Goal: Task Accomplishment & Management: Use online tool/utility

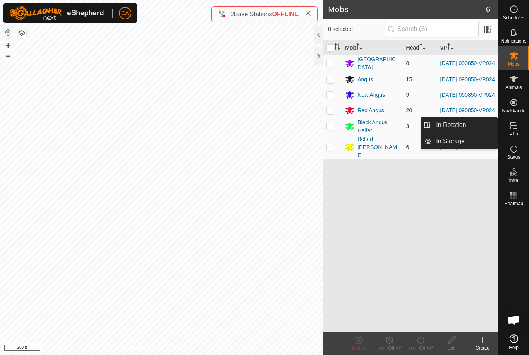
click at [479, 124] on link "In Rotation" at bounding box center [465, 125] width 66 height 16
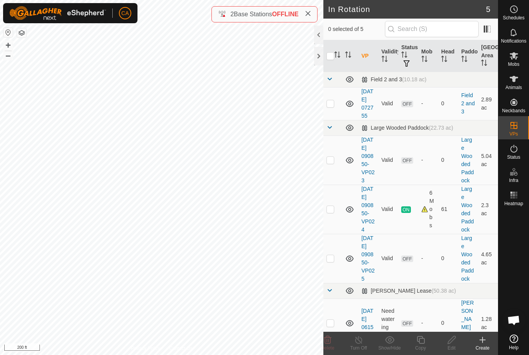
click at [336, 230] on td at bounding box center [333, 209] width 19 height 49
click at [338, 232] on td at bounding box center [333, 209] width 19 height 49
checkbox input "false"
click at [330, 163] on p-checkbox at bounding box center [331, 160] width 8 height 6
click at [331, 342] on icon at bounding box center [327, 340] width 7 height 8
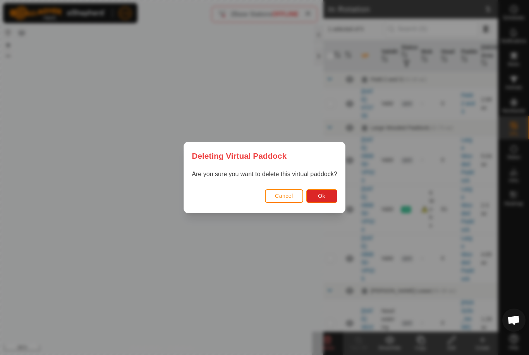
click at [328, 198] on button "Ok" at bounding box center [322, 197] width 31 height 14
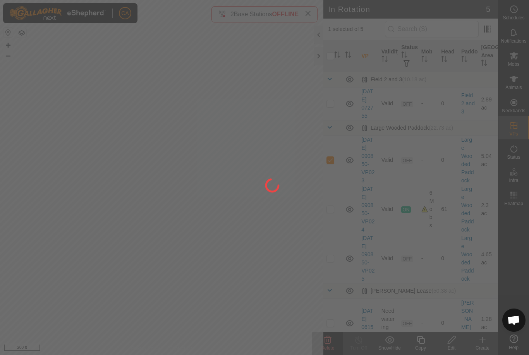
checkbox input "false"
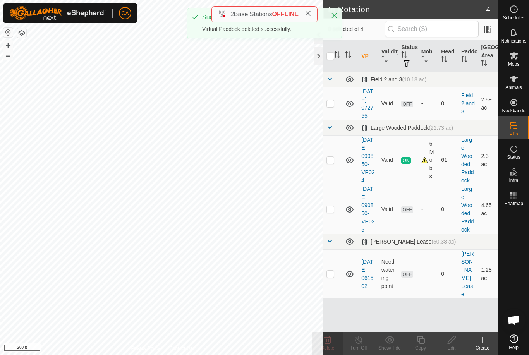
click at [334, 277] on p-checkbox at bounding box center [331, 274] width 8 height 6
click at [331, 277] on p-checkbox at bounding box center [331, 274] width 8 height 6
checkbox input "false"
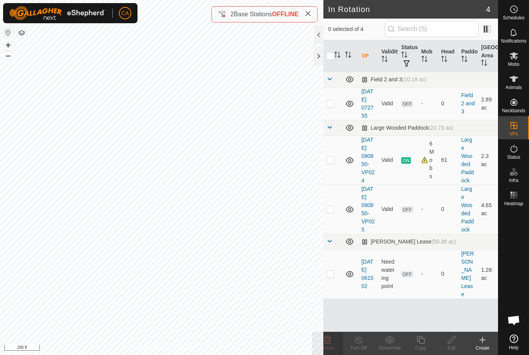
click at [333, 212] on p-checkbox at bounding box center [331, 209] width 8 height 6
checkbox input "true"
click at [456, 345] on div "Edit" at bounding box center [451, 348] width 31 height 7
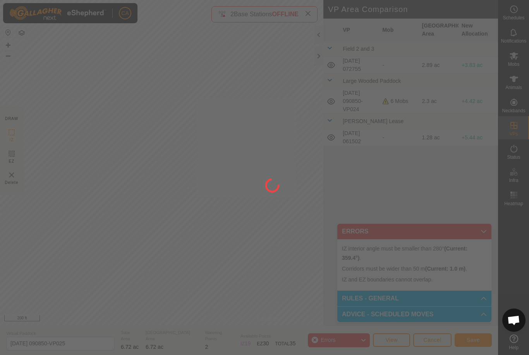
click at [243, 274] on div at bounding box center [264, 177] width 529 height 355
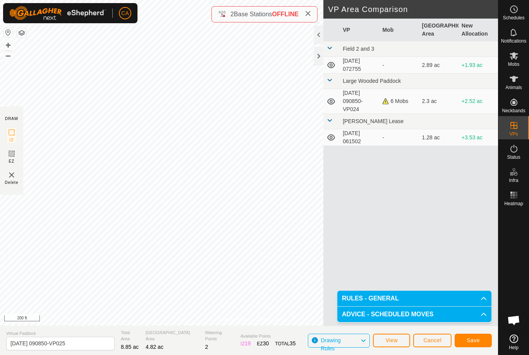
click at [473, 342] on span "Save" at bounding box center [473, 341] width 13 height 6
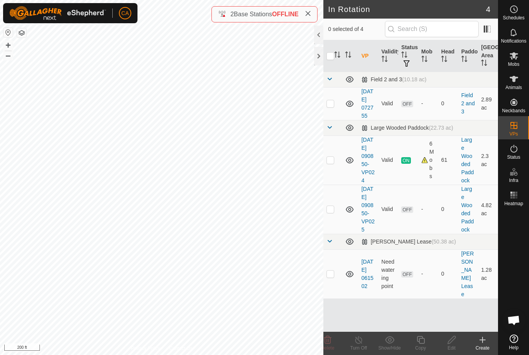
click at [331, 212] on p-checkbox at bounding box center [331, 209] width 8 height 6
checkbox input "true"
click at [457, 343] on edit-svg-icon at bounding box center [451, 340] width 31 height 9
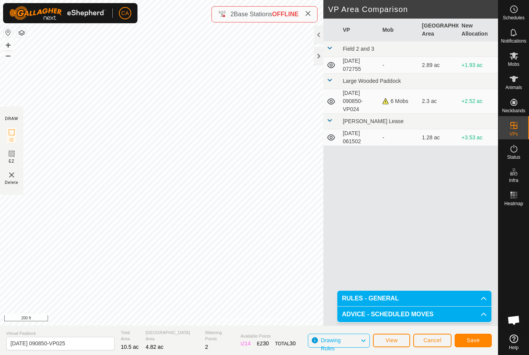
click at [479, 345] on button "Save" at bounding box center [473, 341] width 37 height 14
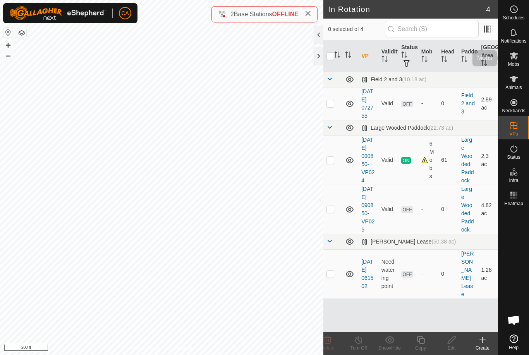
click at [521, 63] on div "Mobs" at bounding box center [514, 58] width 31 height 23
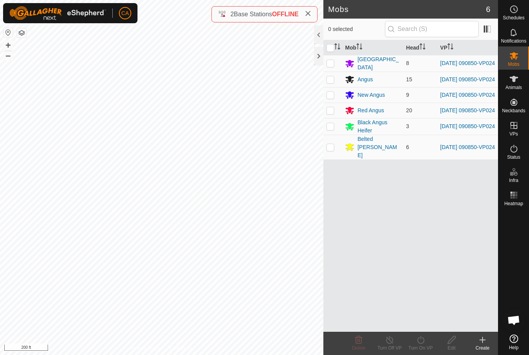
click at [330, 50] on input "checkbox" at bounding box center [331, 48] width 8 height 8
checkbox input "true"
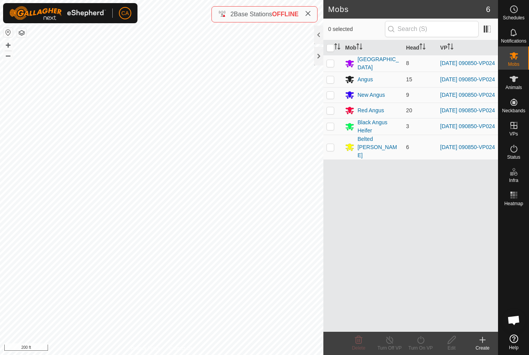
checkbox input "true"
click at [424, 342] on icon at bounding box center [421, 340] width 10 height 9
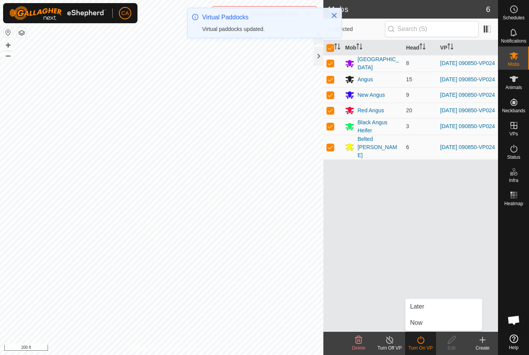
click at [439, 324] on link "Now" at bounding box center [444, 324] width 77 height 16
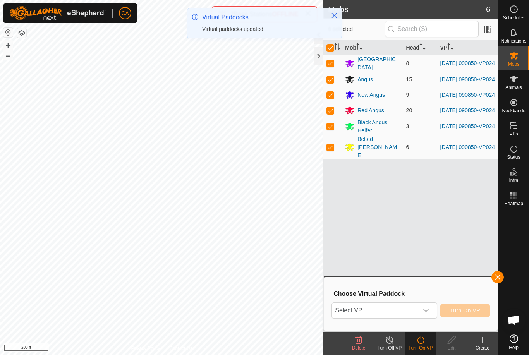
click at [414, 312] on span "Select VP" at bounding box center [375, 311] width 86 height 16
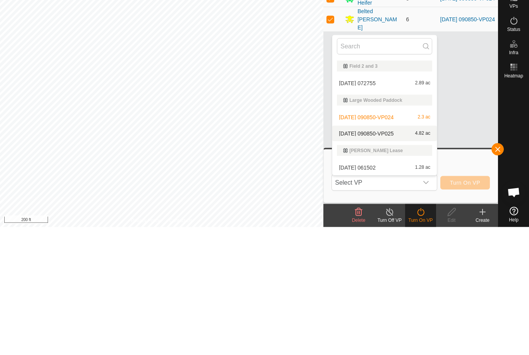
click at [397, 257] on div "[DATE] 090850-VP025 4.82 ac" at bounding box center [384, 261] width 95 height 9
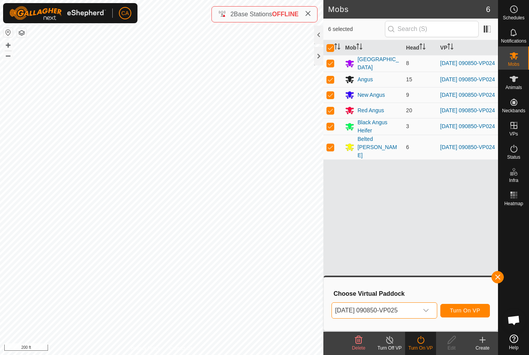
click at [473, 316] on button "Turn On VP" at bounding box center [466, 311] width 50 height 14
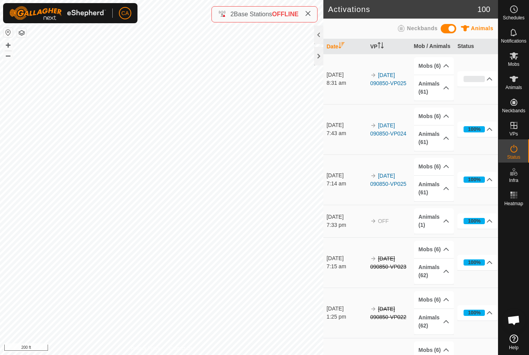
click at [316, 53] on div at bounding box center [318, 56] width 9 height 19
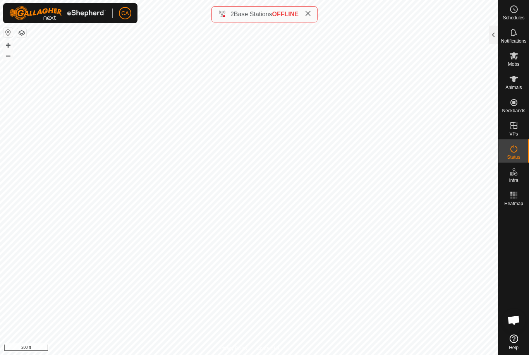
click at [311, 10] on span at bounding box center [308, 14] width 6 height 9
